Goal: Navigation & Orientation: Find specific page/section

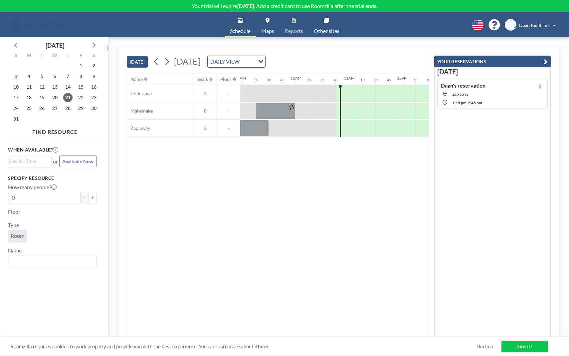
scroll to position [0, 506]
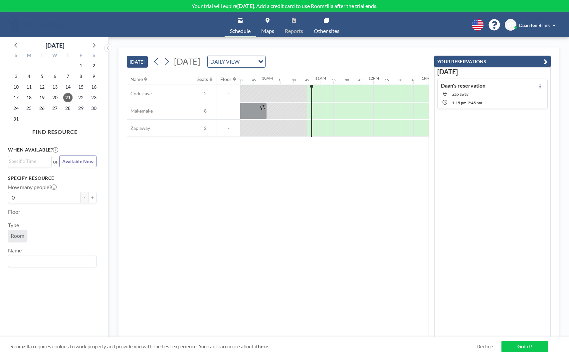
click at [530, 26] on span "Daan ten Brink" at bounding box center [534, 25] width 31 height 6
click at [387, 56] on div "TODAY Thursday, August 21, 2025 DAILY VIEW Loading..." at bounding box center [278, 60] width 302 height 25
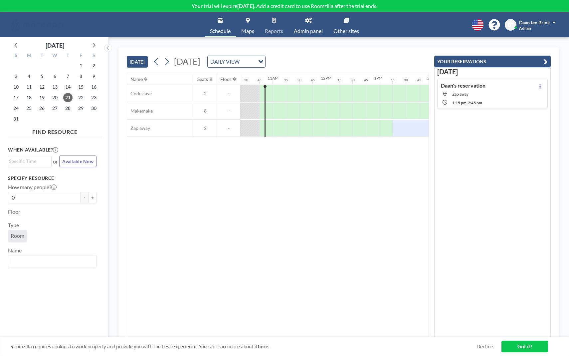
scroll to position [0, 559]
click at [313, 29] on span "Admin panel" at bounding box center [308, 30] width 29 height 5
